Goal: Task Accomplishment & Management: Use online tool/utility

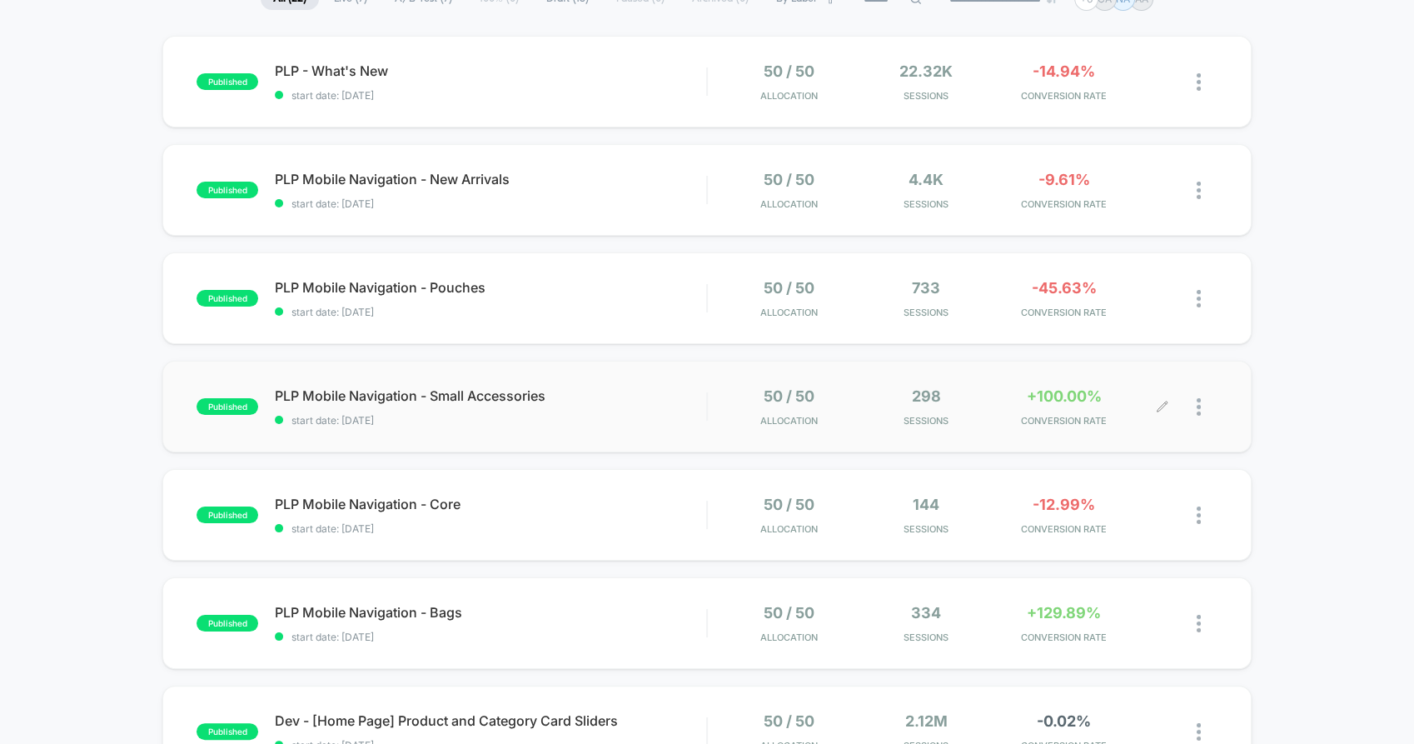
scroll to position [185, 0]
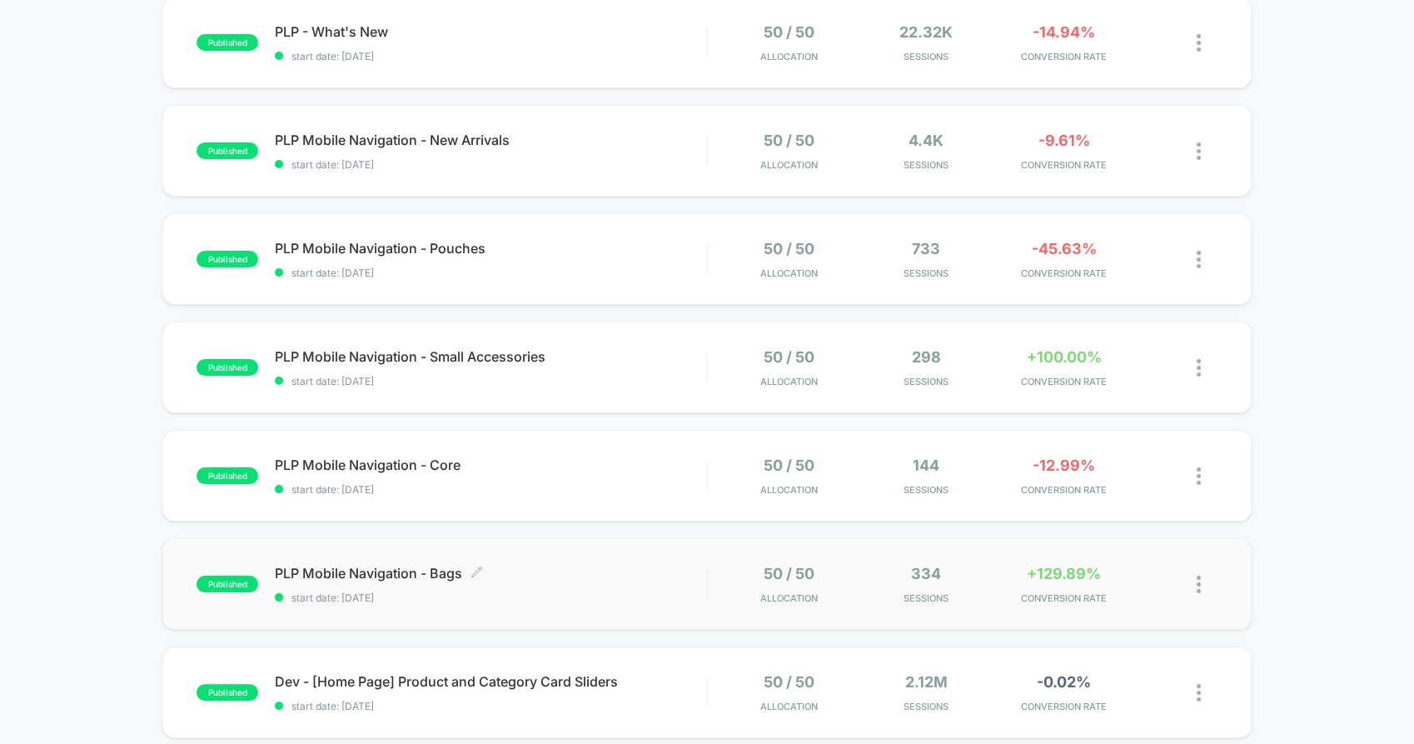
click at [371, 576] on span "PLP Mobile Navigation - Bags Click to edit experience details" at bounding box center [490, 573] width 431 height 17
